Goal: Find specific page/section: Find specific page/section

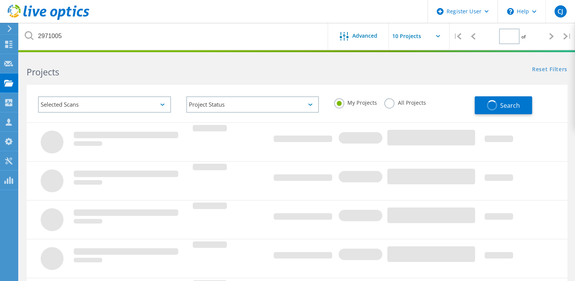
type input "1"
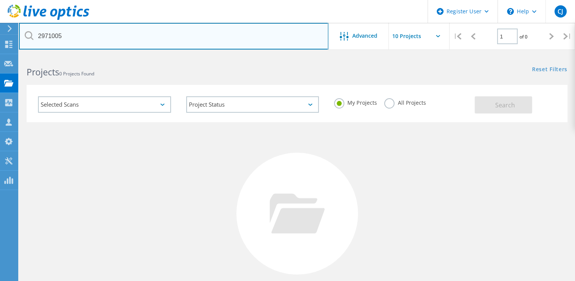
drag, startPoint x: 67, startPoint y: 37, endPoint x: 24, endPoint y: 34, distance: 42.3
click at [24, 34] on input "2971005" at bounding box center [174, 36] width 310 height 27
paste input "3033014"
type input "3033014"
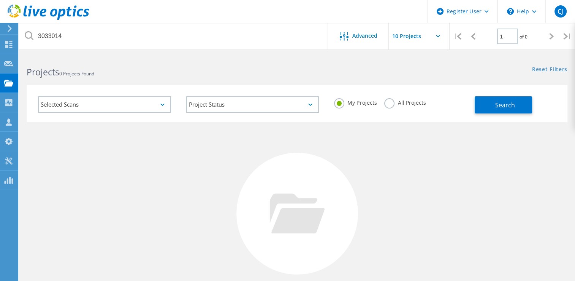
click at [391, 105] on label "All Projects" at bounding box center [404, 101] width 41 height 7
click at [0, 0] on input "All Projects" at bounding box center [0, 0] width 0 height 0
click at [493, 101] on button "Search" at bounding box center [503, 104] width 57 height 17
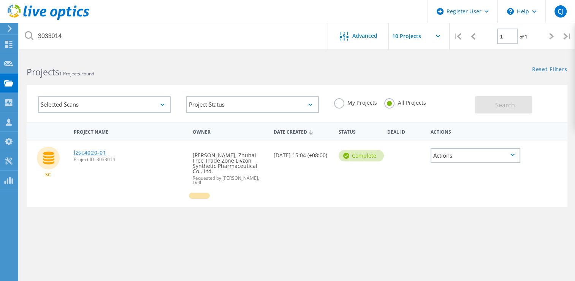
click at [83, 151] on link "lzsc4020-01" at bounding box center [90, 152] width 33 height 5
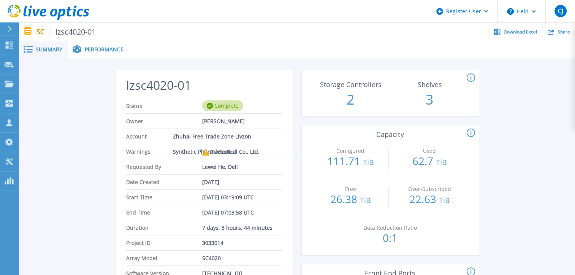
click at [98, 51] on span "Performance" at bounding box center [104, 49] width 39 height 5
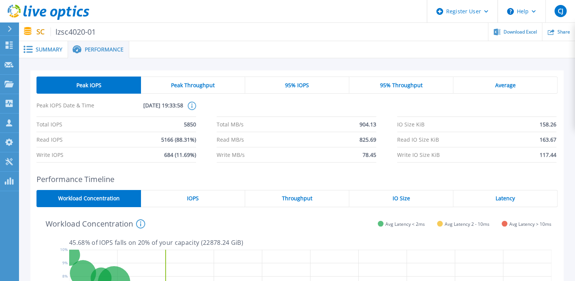
click at [48, 48] on span "Summary" at bounding box center [49, 49] width 27 height 5
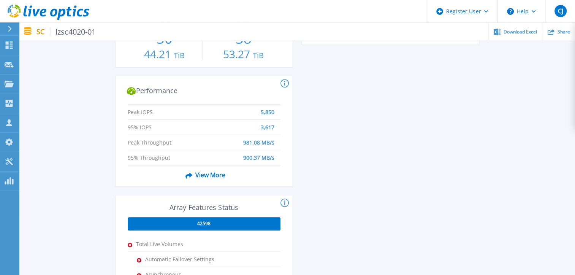
scroll to position [228, 0]
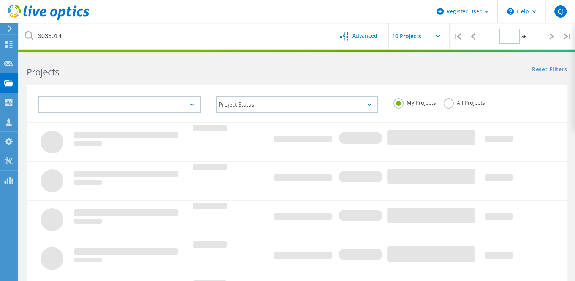
type input "1"
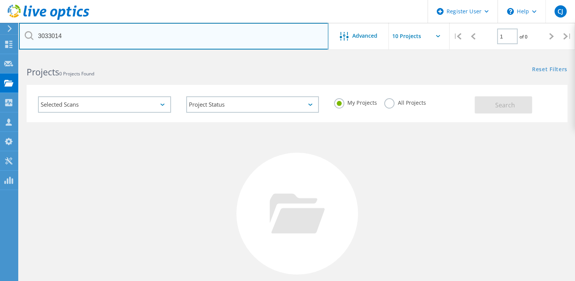
drag, startPoint x: 83, startPoint y: 33, endPoint x: 29, endPoint y: 37, distance: 54.2
click at [29, 37] on div "3033014" at bounding box center [173, 36] width 309 height 27
paste input "20"
type input "3033020"
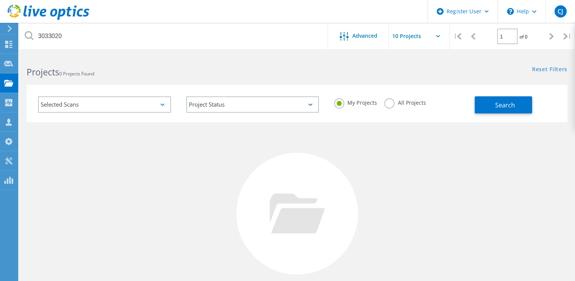
click at [387, 103] on label "All Projects" at bounding box center [404, 101] width 41 height 7
click at [0, 0] on input "All Projects" at bounding box center [0, 0] width 0 height 0
click at [493, 107] on button "Search" at bounding box center [503, 104] width 57 height 17
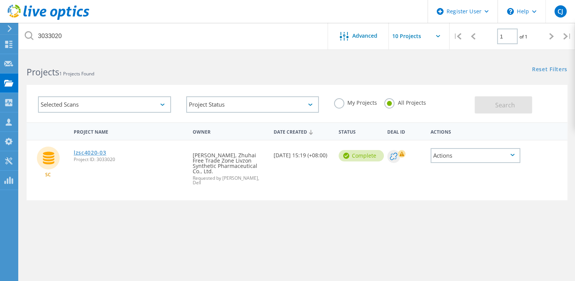
click at [90, 154] on link "lzsc4020-03" at bounding box center [90, 152] width 33 height 5
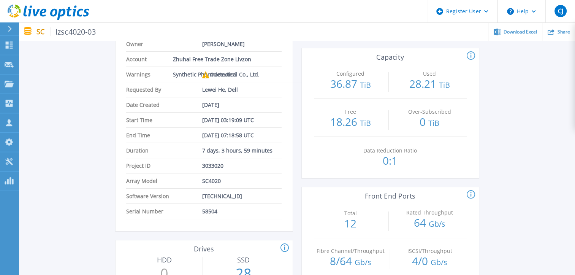
scroll to position [38, 0]
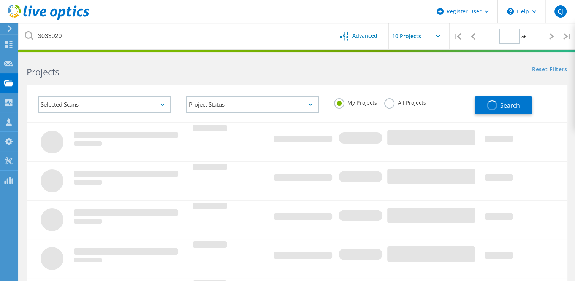
type input "1"
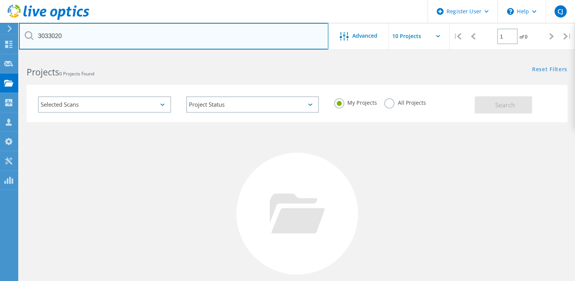
drag, startPoint x: 79, startPoint y: 37, endPoint x: 18, endPoint y: 34, distance: 60.9
click at [18, 55] on div "Register User \n Help Explore Helpful Articles Contact Support CJ Dell User [PE…" at bounding box center [287, 202] width 575 height 295
paste input "3040437"
type input "3033020 3040437"
drag, startPoint x: 102, startPoint y: 38, endPoint x: 24, endPoint y: 33, distance: 77.7
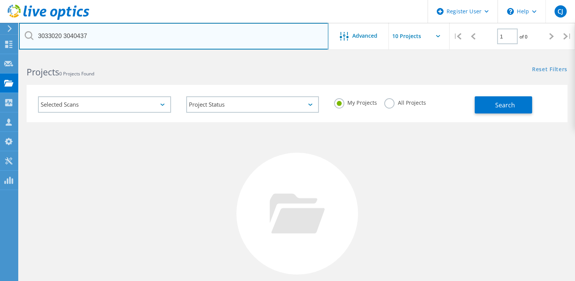
click at [24, 33] on div "3033020 3040437" at bounding box center [173, 36] width 309 height 27
paste input "3040437"
type input "3040437"
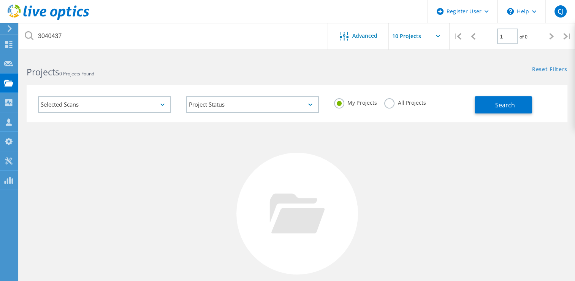
click at [388, 98] on label "All Projects" at bounding box center [404, 101] width 41 height 7
click at [0, 0] on input "All Projects" at bounding box center [0, 0] width 0 height 0
click at [499, 106] on span "Search" at bounding box center [506, 105] width 20 height 8
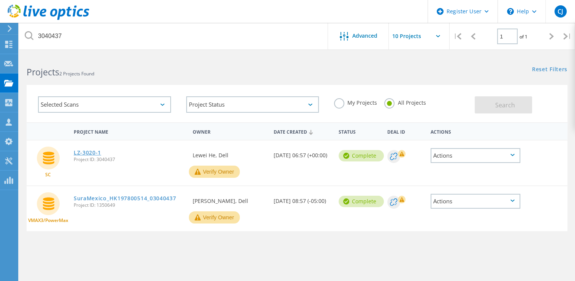
click at [85, 151] on link "LZ-3020-1" at bounding box center [87, 152] width 27 height 5
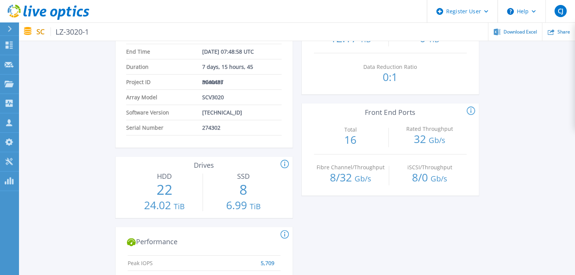
scroll to position [190, 0]
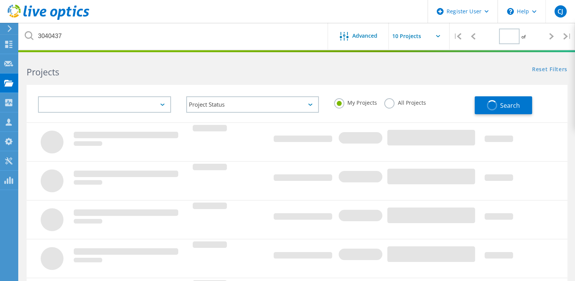
type input "1"
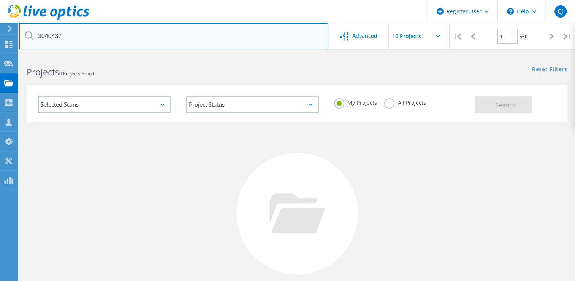
drag, startPoint x: 75, startPoint y: 35, endPoint x: 38, endPoint y: 33, distance: 36.6
click at [38, 33] on input "3040437" at bounding box center [174, 36] width 310 height 27
paste input "26"
type input "3040426"
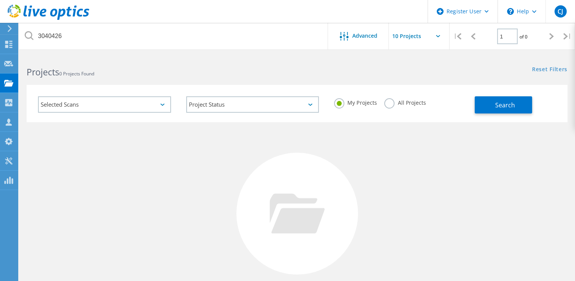
click at [392, 100] on label "All Projects" at bounding box center [404, 101] width 41 height 7
click at [0, 0] on input "All Projects" at bounding box center [0, 0] width 0 height 0
click at [480, 103] on button "Search" at bounding box center [503, 104] width 57 height 17
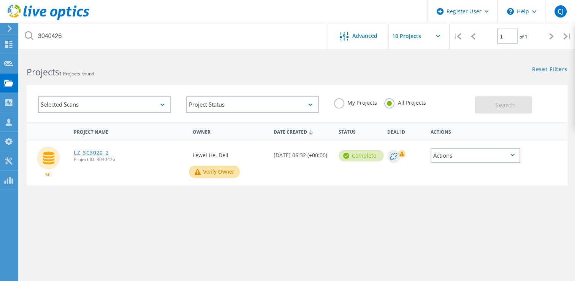
click at [94, 153] on link "LZ_SC3020_2" at bounding box center [91, 152] width 35 height 5
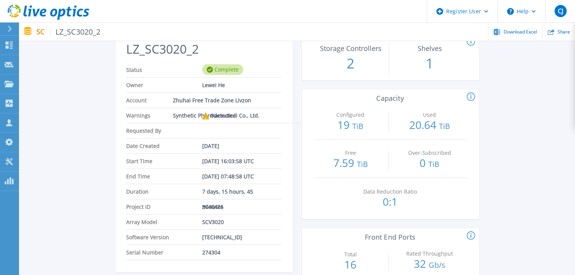
scroll to position [152, 0]
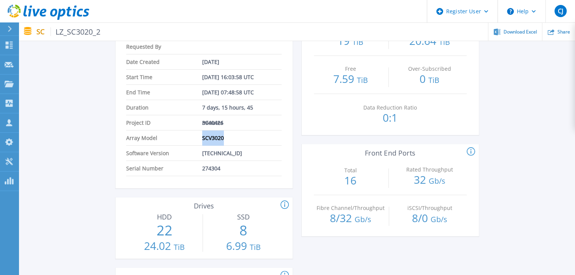
drag, startPoint x: 203, startPoint y: 138, endPoint x: 228, endPoint y: 137, distance: 25.5
click at [228, 137] on li "Array Model SCV3020" at bounding box center [203, 137] width 155 height 15
copy span "SCV3020"
